Goal: Use online tool/utility: Utilize a website feature to perform a specific function

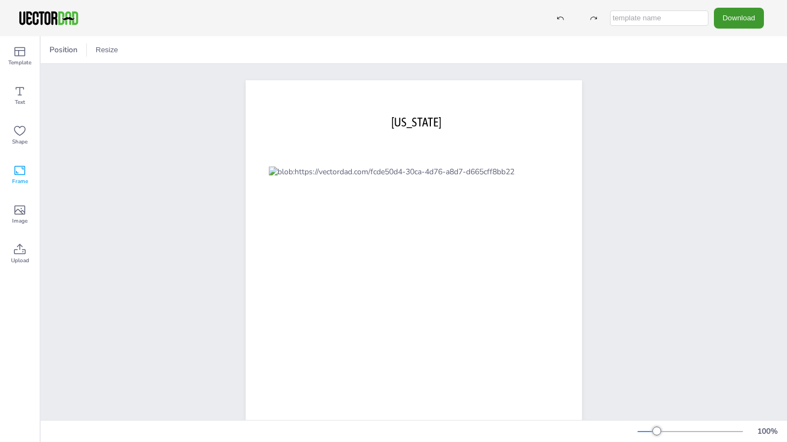
click at [19, 169] on icon at bounding box center [19, 170] width 13 height 13
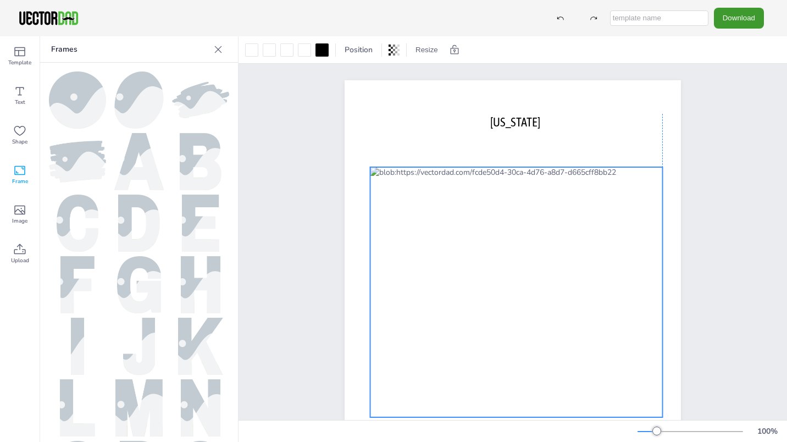
click at [372, 168] on div at bounding box center [517, 292] width 292 height 250
click at [385, 180] on div at bounding box center [517, 292] width 292 height 250
click at [14, 56] on icon at bounding box center [19, 51] width 13 height 13
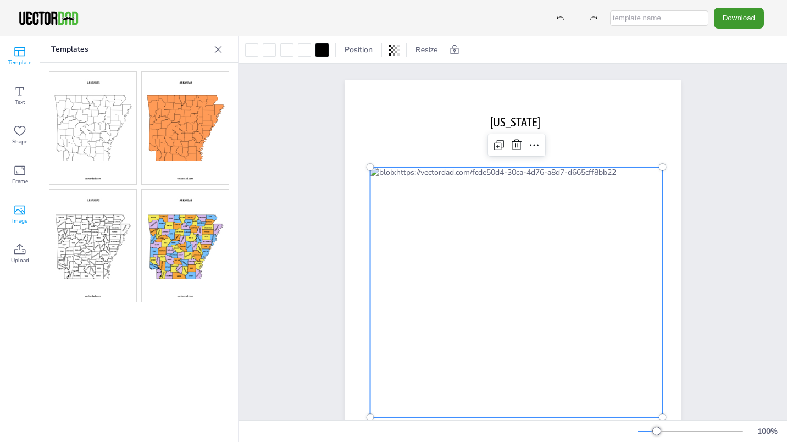
click at [18, 211] on icon at bounding box center [19, 209] width 13 height 13
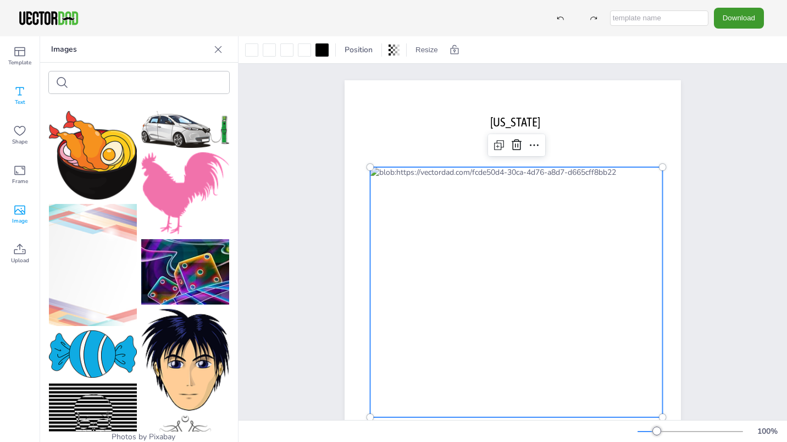
click at [23, 98] on span "Text" at bounding box center [20, 102] width 10 height 9
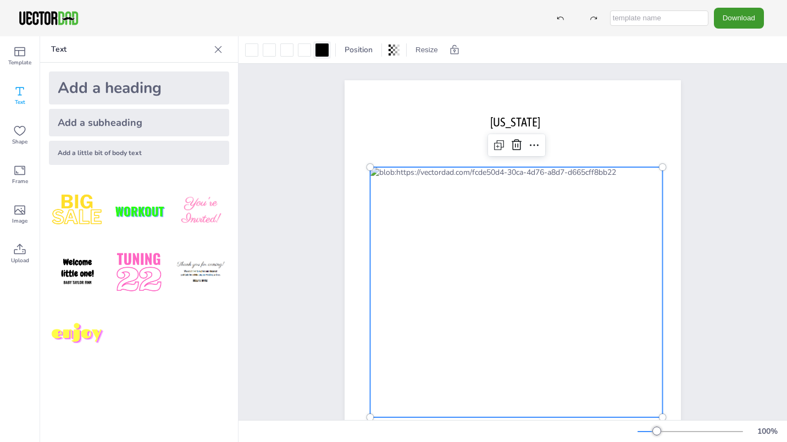
click at [320, 45] on div at bounding box center [322, 49] width 13 height 13
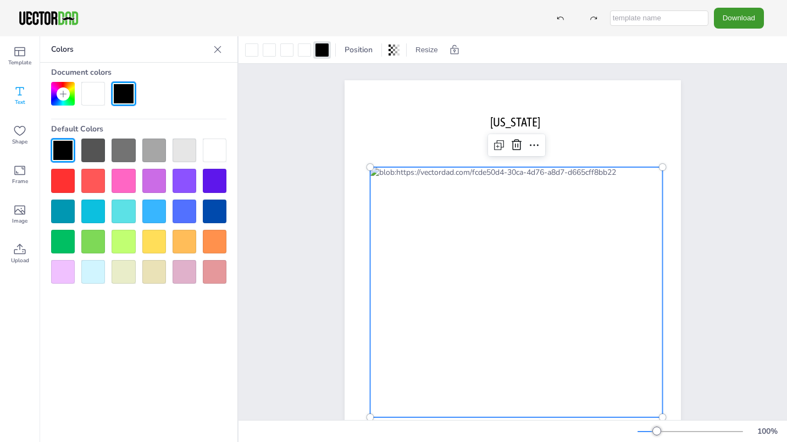
click at [130, 183] on div at bounding box center [124, 181] width 24 height 24
click at [63, 143] on div at bounding box center [63, 151] width 24 height 24
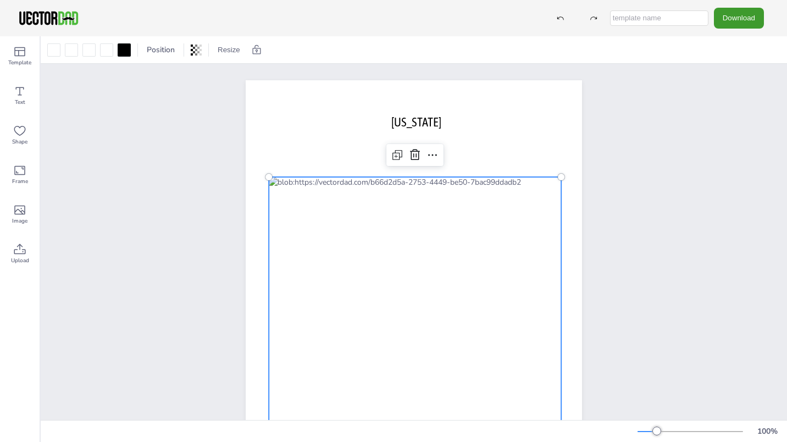
click at [291, 186] on div at bounding box center [415, 302] width 292 height 250
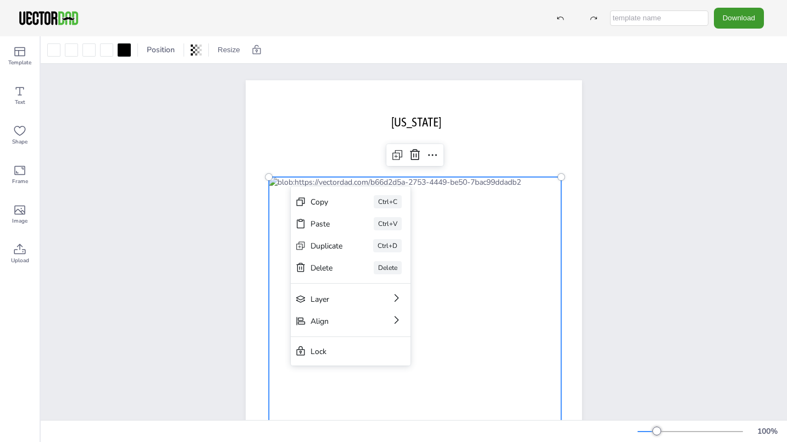
click at [223, 218] on div "[DOMAIN_NAME] [US_STATE]" at bounding box center [413, 298] width 431 height 468
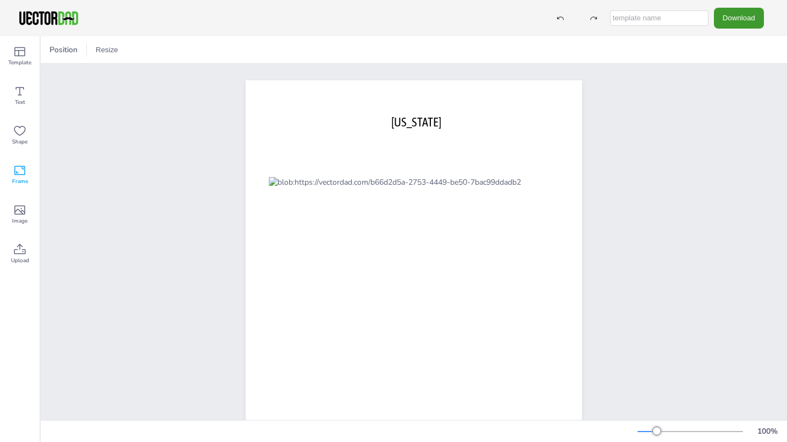
click at [18, 172] on icon at bounding box center [19, 170] width 13 height 13
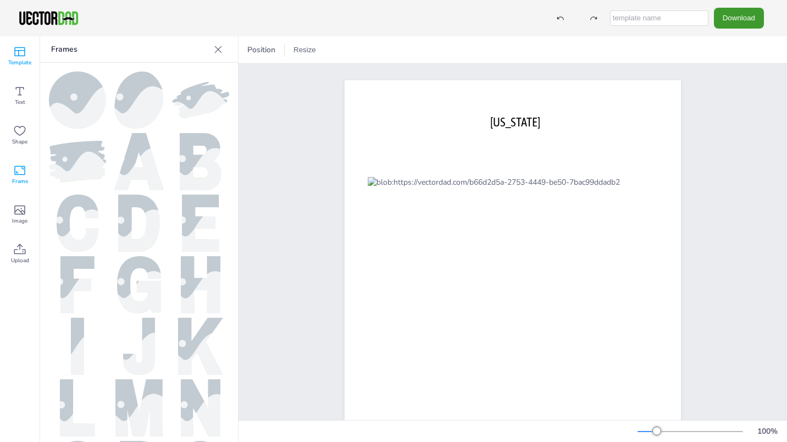
click at [15, 54] on icon at bounding box center [19, 51] width 13 height 13
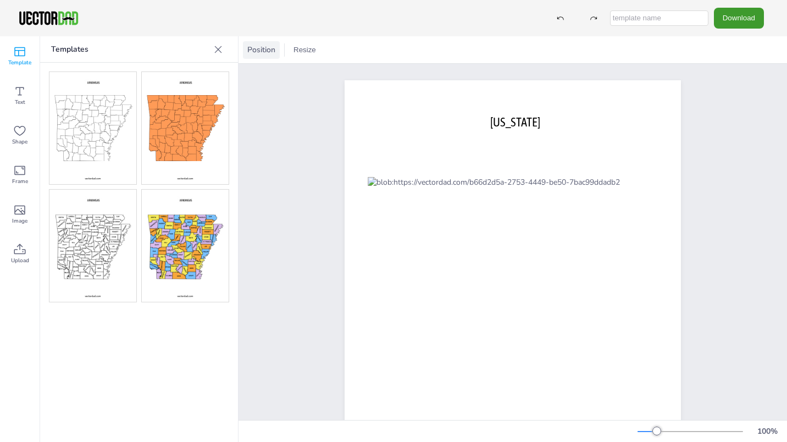
click at [264, 51] on span "Position" at bounding box center [261, 50] width 32 height 10
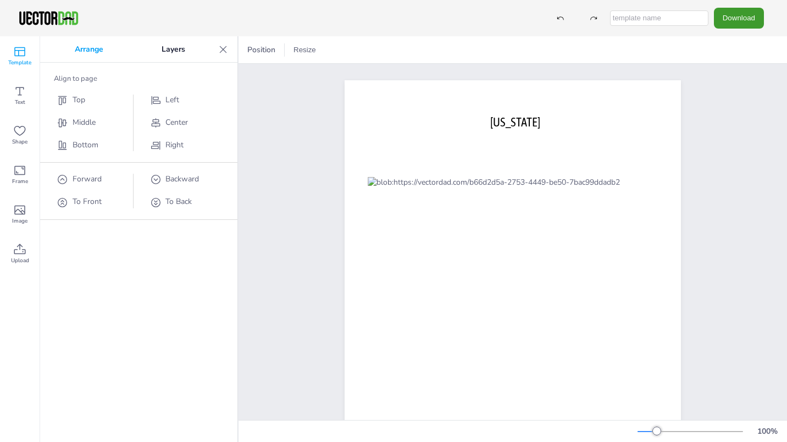
click at [322, 39] on div "Position Resize" at bounding box center [513, 49] width 549 height 27
click at [303, 54] on button "Resize" at bounding box center [304, 50] width 31 height 18
click at [297, 185] on div "[DOMAIN_NAME] [US_STATE]" at bounding box center [512, 298] width 431 height 468
